Goal: Information Seeking & Learning: Find specific fact

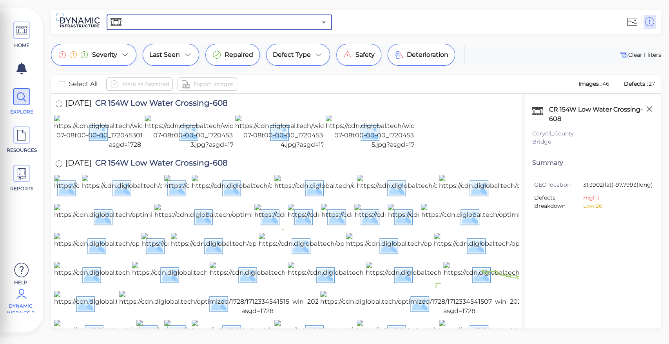
type input "CR 157 Low Water Crossing-610"
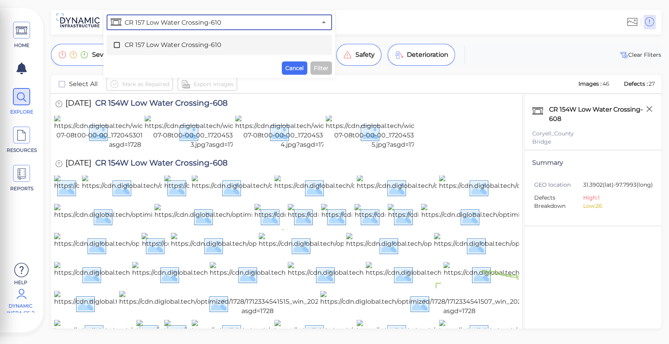
click at [117, 43] on icon at bounding box center [117, 45] width 8 height 8
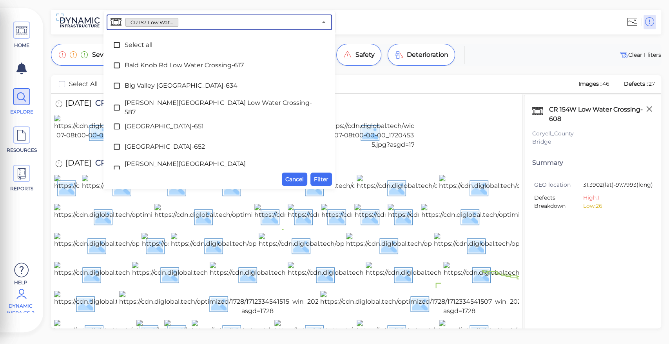
scroll to position [476, 0]
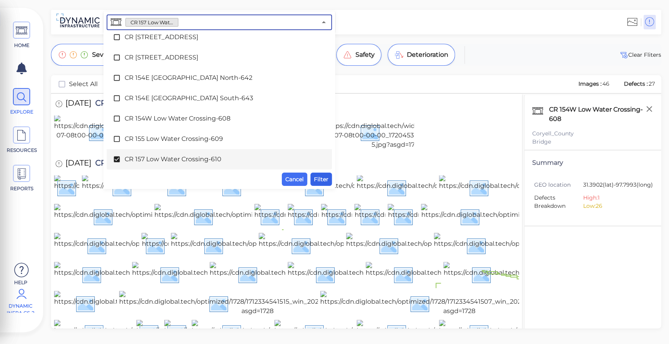
click at [322, 177] on span "Filter" at bounding box center [321, 179] width 14 height 9
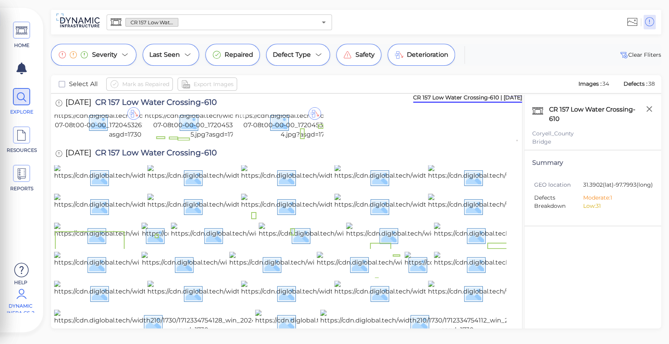
scroll to position [0, 0]
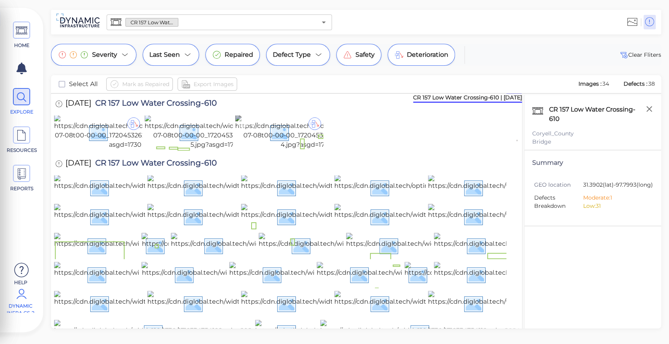
click at [307, 150] on img at bounding box center [306, 132] width 142 height 34
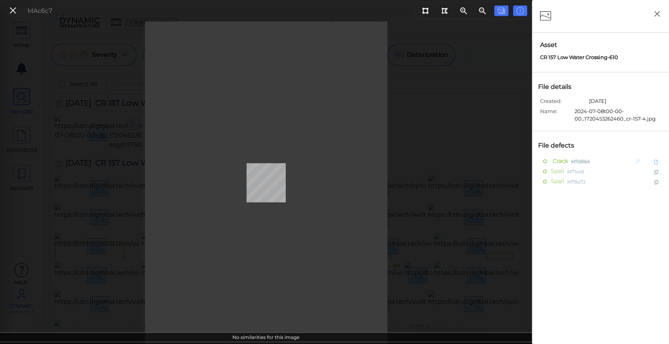
click at [548, 157] on div at bounding box center [547, 161] width 8 height 10
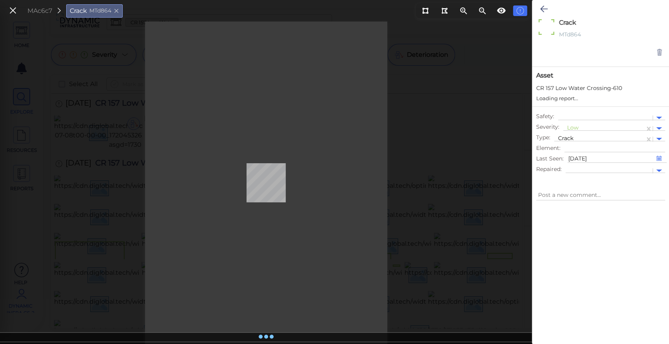
type textarea "x"
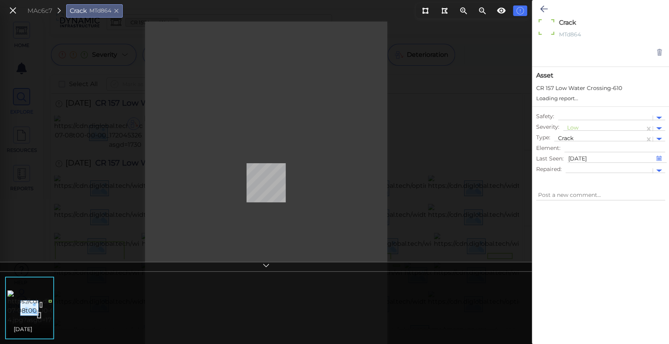
type textarea "x"
click at [540, 6] on icon at bounding box center [543, 8] width 7 height 9
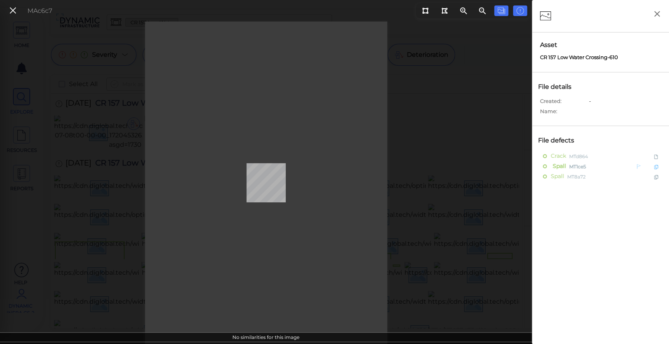
click at [563, 166] on span "Spall" at bounding box center [557, 166] width 15 height 10
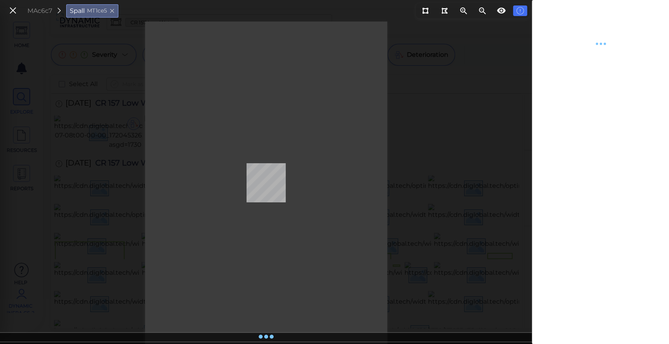
type textarea "x"
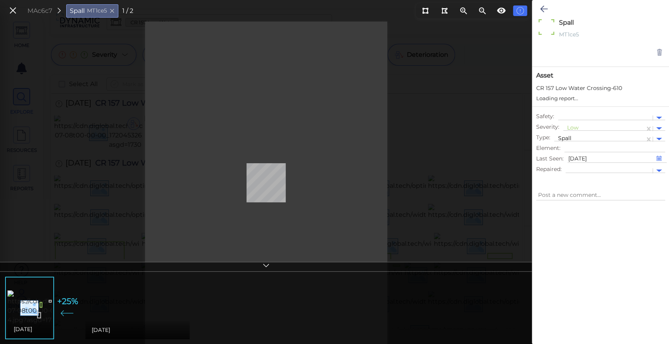
type textarea "x"
click at [37, 301] on img at bounding box center [78, 308] width 142 height 34
type textarea "x"
click at [143, 289] on div at bounding box center [137, 309] width 105 height 60
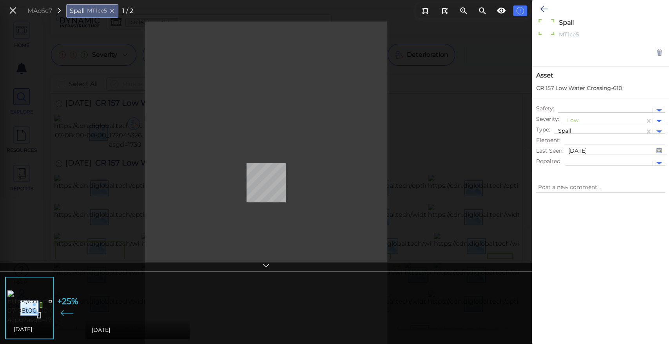
type textarea "x"
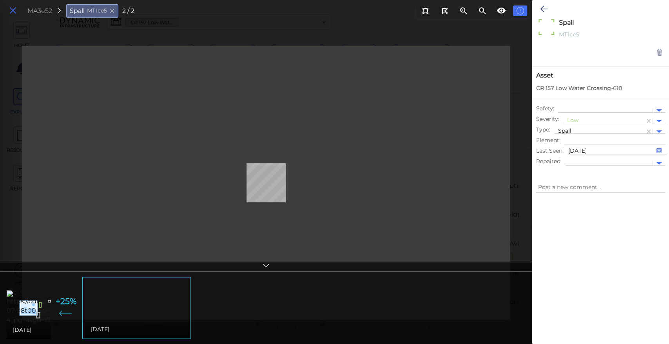
click at [15, 12] on icon at bounding box center [13, 10] width 9 height 11
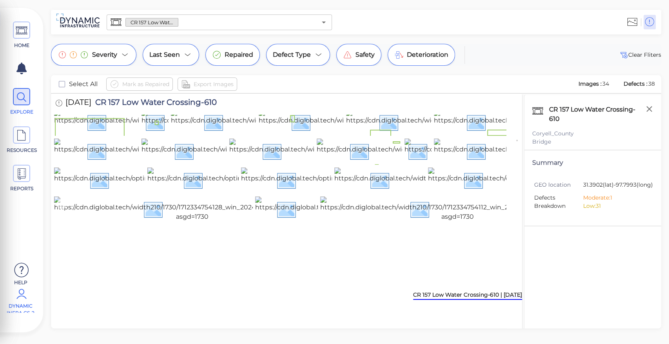
scroll to position [398, 0]
click at [414, 222] on img at bounding box center [457, 209] width 275 height 25
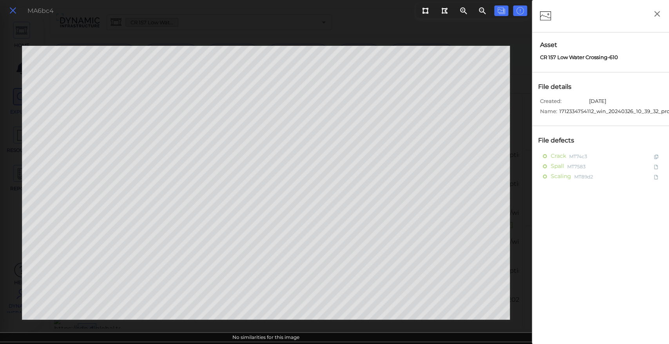
click at [13, 10] on icon at bounding box center [13, 10] width 9 height 11
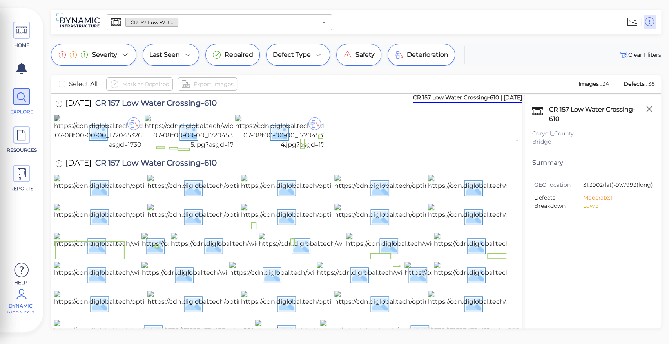
click at [118, 150] on img at bounding box center [125, 132] width 142 height 34
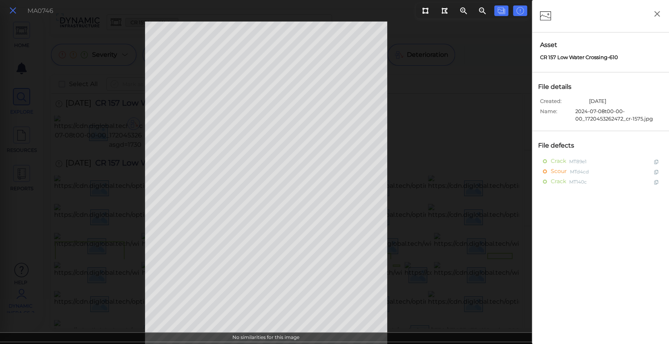
click at [18, 12] on button at bounding box center [12, 10] width 13 height 11
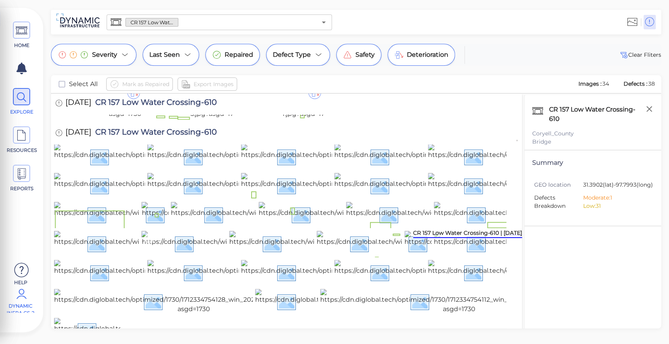
scroll to position [266, 0]
click at [110, 231] on img at bounding box center [193, 243] width 279 height 25
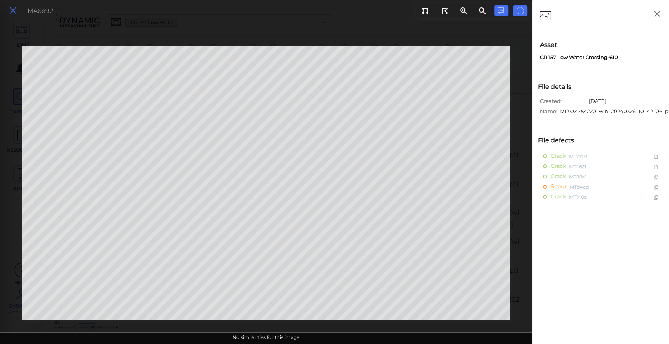
click at [14, 14] on icon at bounding box center [13, 10] width 9 height 11
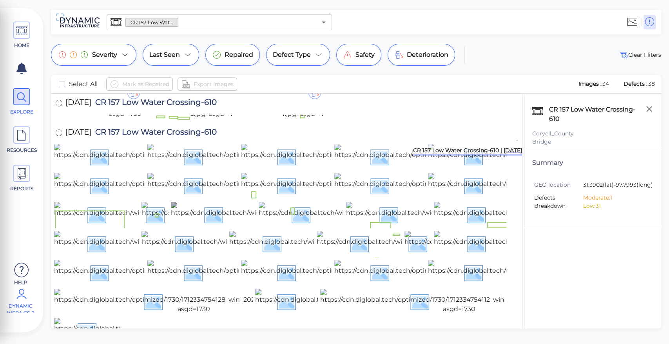
scroll to position [123, 0]
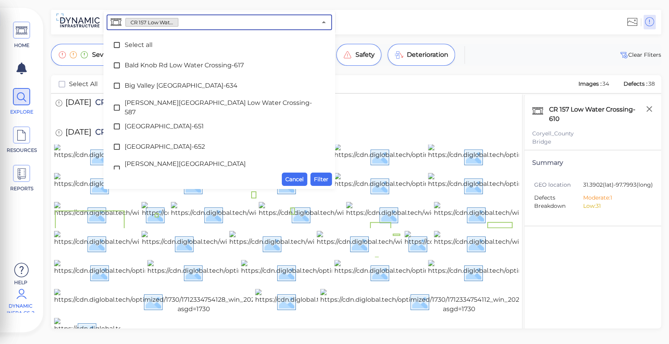
drag, startPoint x: 236, startPoint y: 22, endPoint x: 66, endPoint y: 2, distance: 170.8
click at [66, 2] on div "HOME EXPLORE RESOURCES REPORTS Help Dynamic Infra CS-2 How to My Display Settin…" at bounding box center [334, 172] width 669 height 344
paste input "[DEMOGRAPHIC_DATA][GEOGRAPHIC_DATA] Low Water-591"
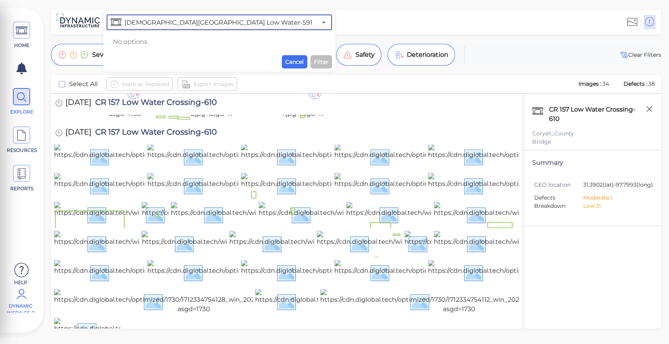
drag, startPoint x: 215, startPoint y: 22, endPoint x: 16, endPoint y: -1, distance: 200.3
click at [16, 0] on html "This app is not optimized for mobile screens. Please access using a desktop or …" at bounding box center [334, 0] width 669 height 0
type input "Water-591"
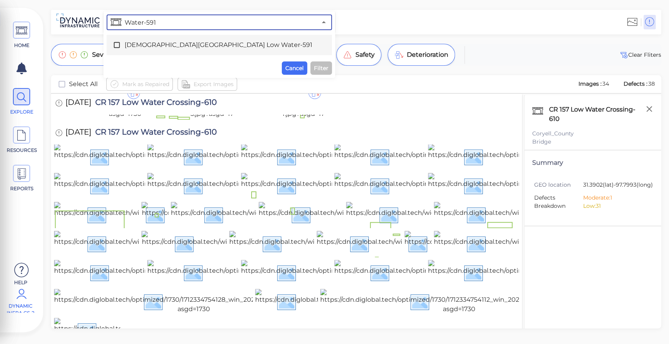
click at [116, 46] on icon at bounding box center [117, 45] width 8 height 8
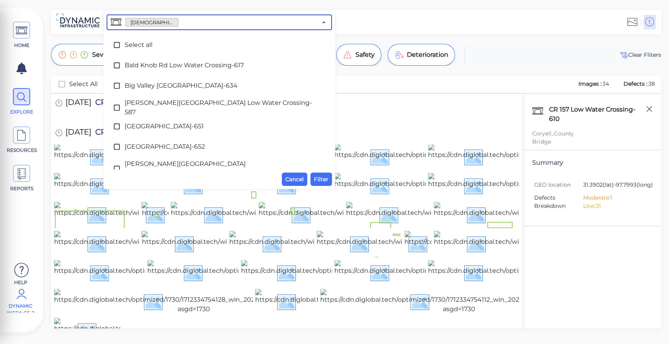
scroll to position [1230, 0]
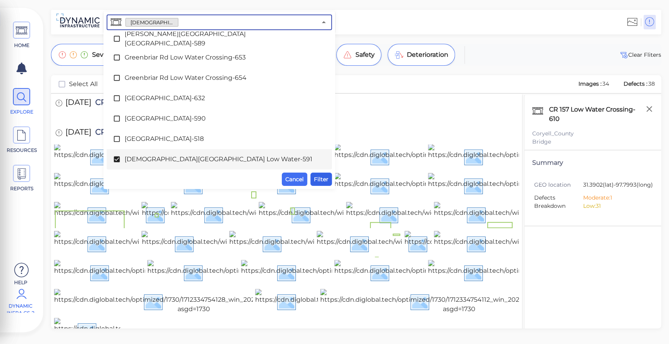
click at [322, 175] on span "Filter" at bounding box center [321, 179] width 14 height 9
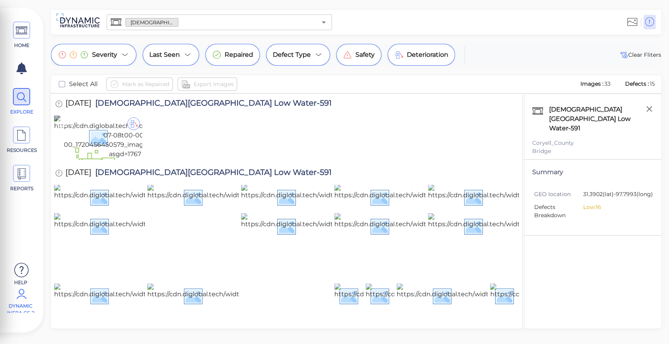
click at [110, 159] on img at bounding box center [124, 137] width 141 height 44
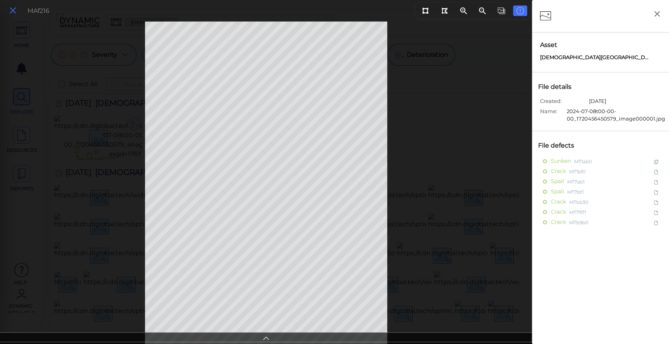
click at [13, 16] on icon at bounding box center [13, 10] width 9 height 11
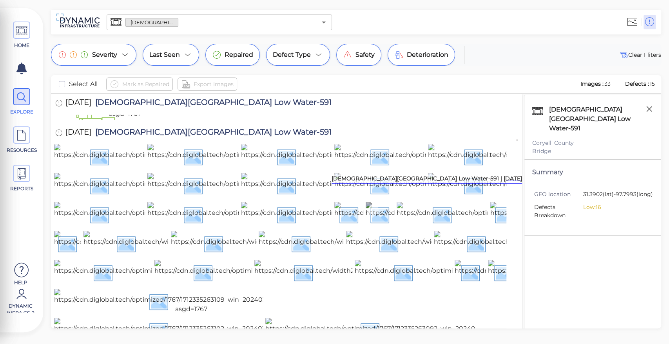
scroll to position [174, 0]
click at [385, 198] on img at bounding box center [473, 185] width 279 height 25
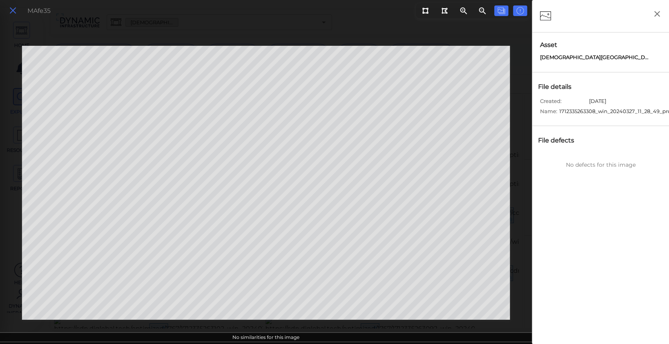
click at [14, 10] on icon at bounding box center [13, 10] width 9 height 11
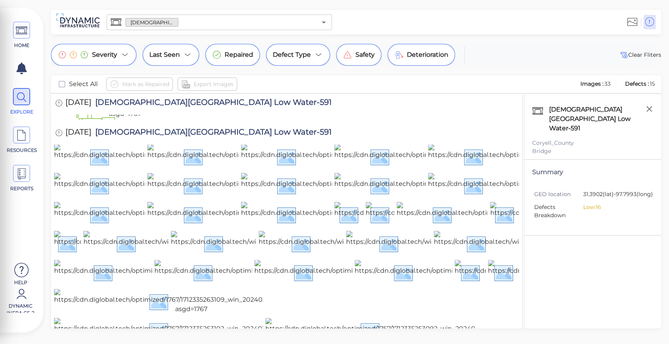
click at [191, 18] on input "text" at bounding box center [247, 22] width 138 height 11
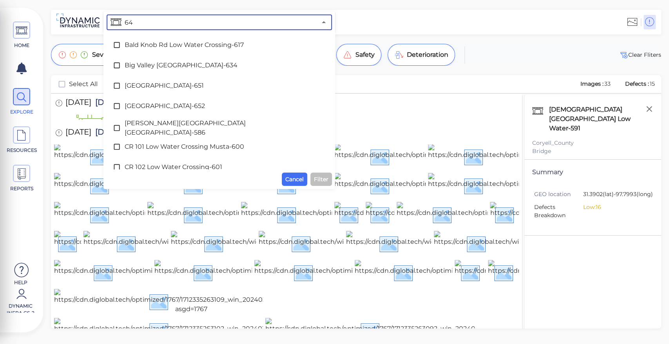
type input "643"
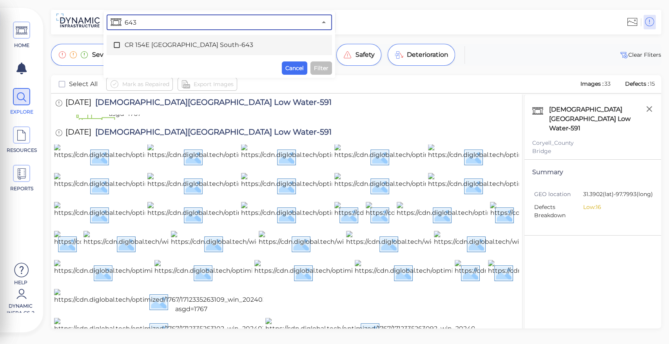
click at [113, 45] on icon at bounding box center [117, 45] width 8 height 8
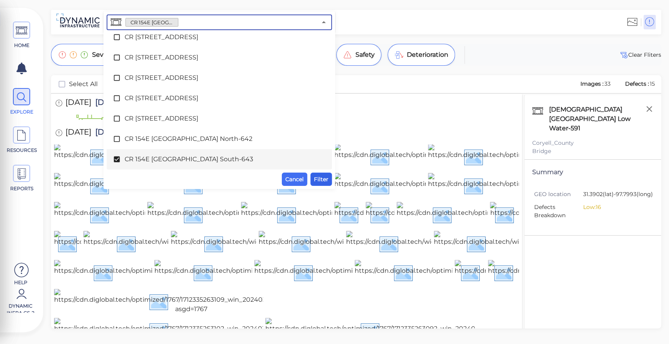
click at [329, 181] on button "Filter" at bounding box center [321, 179] width 22 height 13
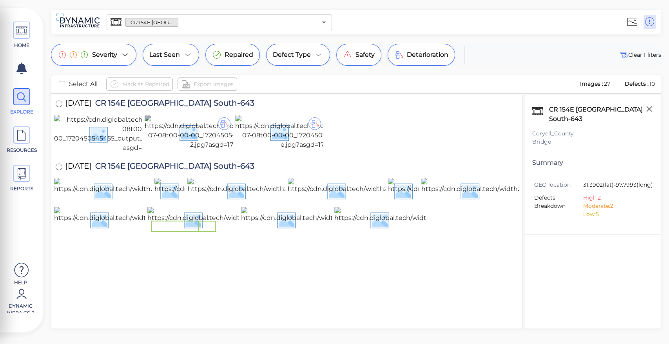
click at [204, 150] on img at bounding box center [215, 132] width 141 height 34
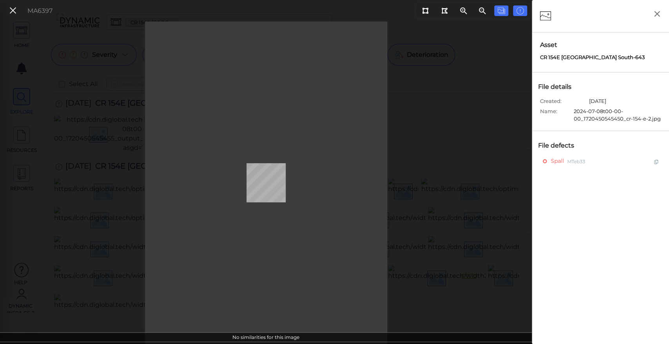
click at [124, 75] on div "MA6397" at bounding box center [266, 183] width 532 height 323
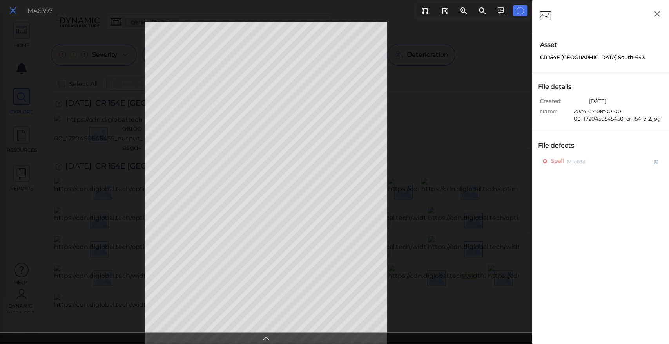
click at [13, 9] on icon at bounding box center [13, 10] width 9 height 11
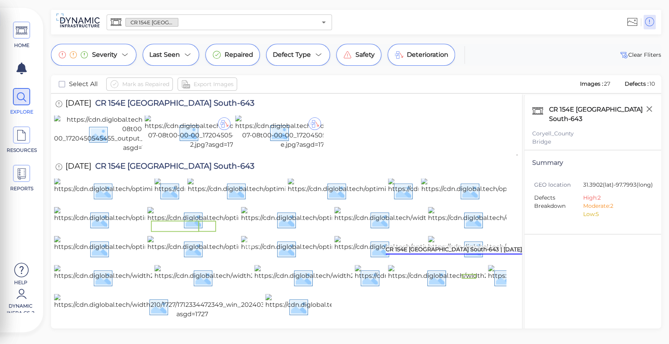
scroll to position [201, 0]
click at [200, 242] on img at bounding box center [286, 248] width 278 height 25
